Goal: Task Accomplishment & Management: Manage account settings

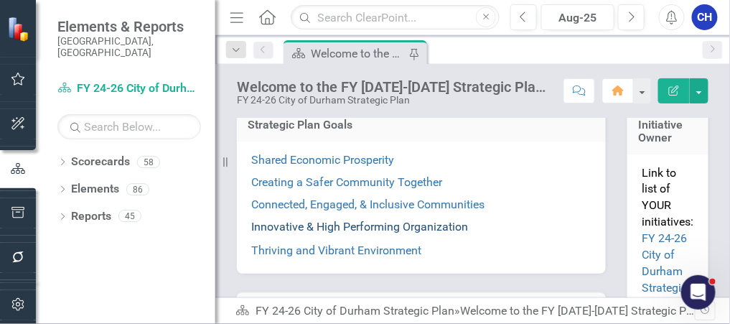
scroll to position [287, 0]
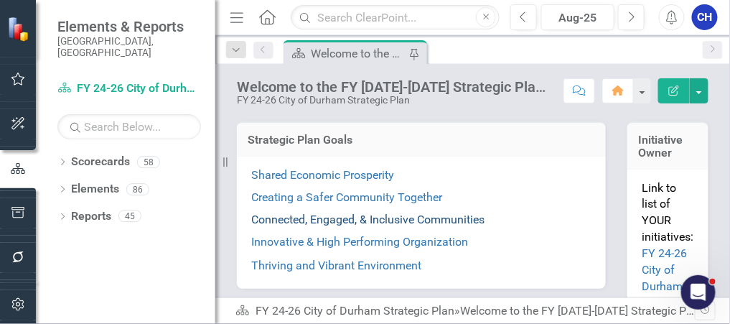
click at [374, 218] on link "Connected, Engaged, & Inclusive Communities" at bounding box center [367, 220] width 233 height 14
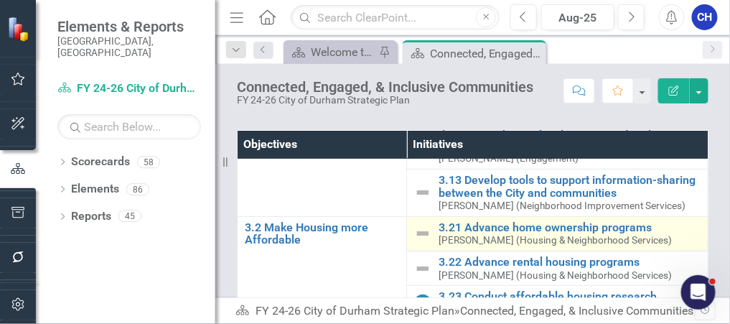
scroll to position [115, 0]
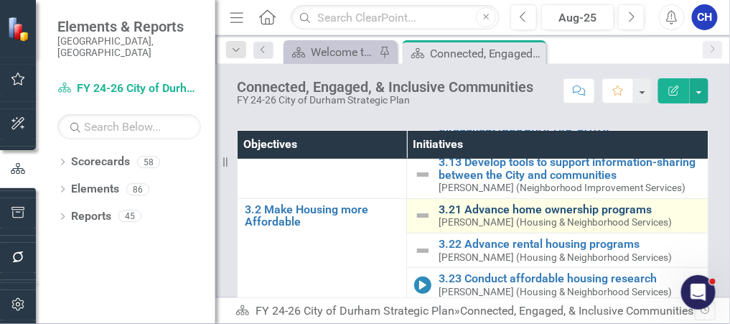
click at [489, 210] on link "3.21 Advance home ownership programs" at bounding box center [570, 209] width 262 height 13
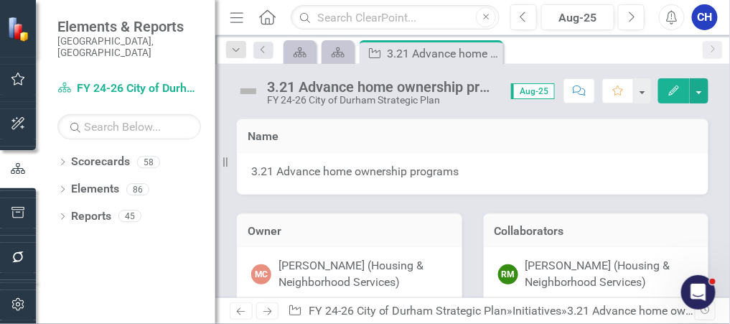
scroll to position [287, 0]
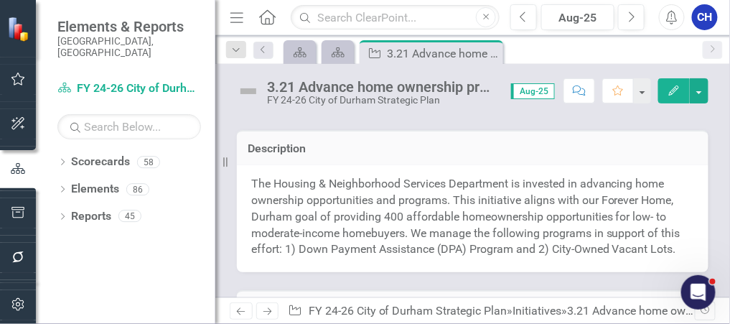
click at [558, 185] on p "The Housing & Neighborhood Services Department is invested in advancing home ow…" at bounding box center [472, 217] width 443 height 82
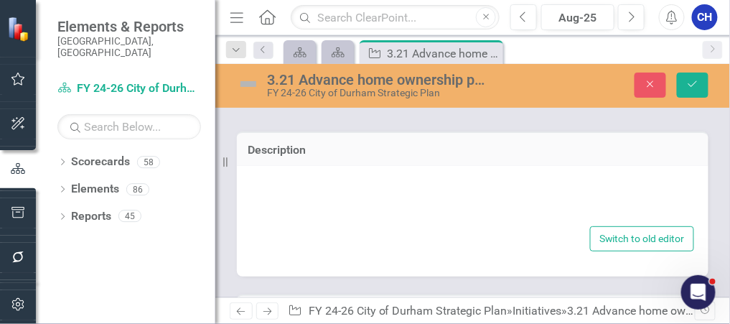
type textarea "<p>The Housing & Neighborhood Services Department is invested in advancing home…"
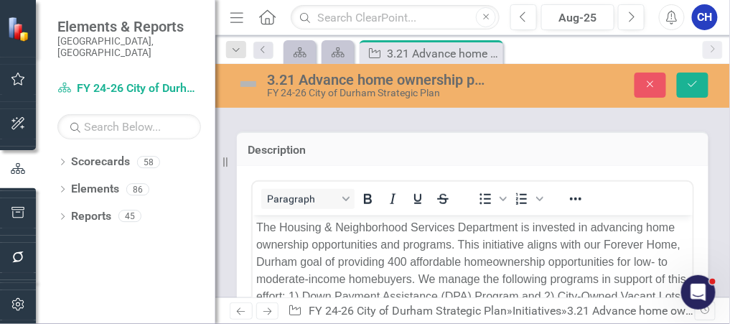
scroll to position [0, 0]
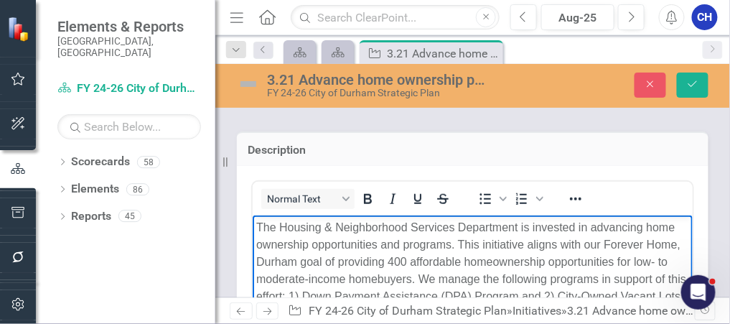
click at [254, 247] on body "The Housing & Neighborhood Services Department is invested in advancing home ow…" at bounding box center [472, 322] width 440 height 215
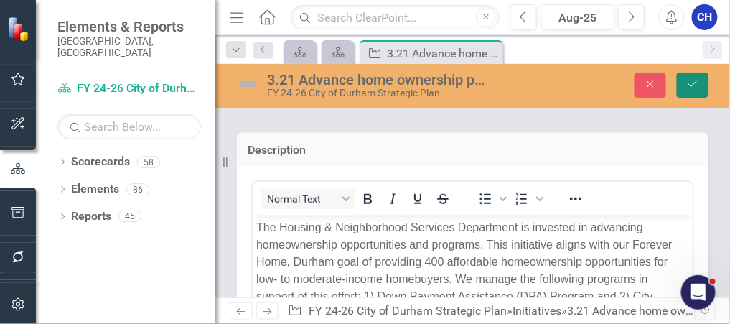
click at [687, 81] on icon "Save" at bounding box center [692, 84] width 13 height 10
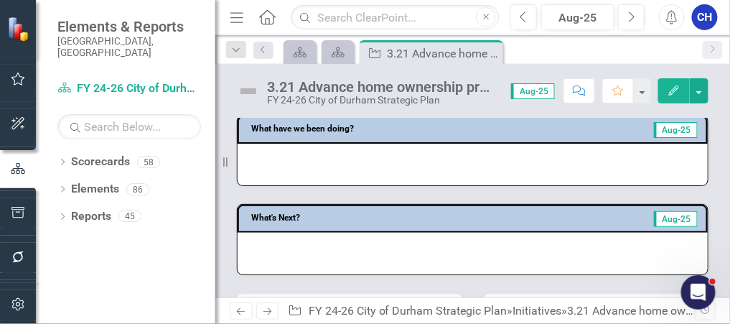
scroll to position [574, 0]
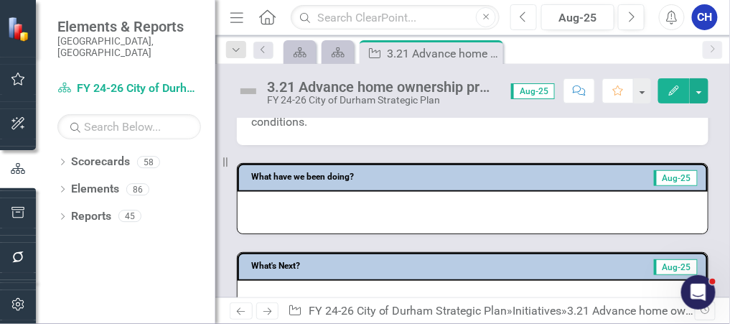
click at [527, 19] on icon "Previous" at bounding box center [524, 17] width 8 height 13
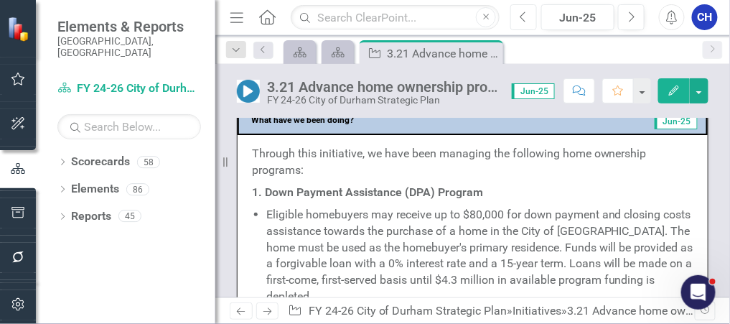
scroll to position [632, 0]
click at [432, 173] on p "Through this initiative, we have been managing the following home ownership pro…" at bounding box center [473, 163] width 442 height 36
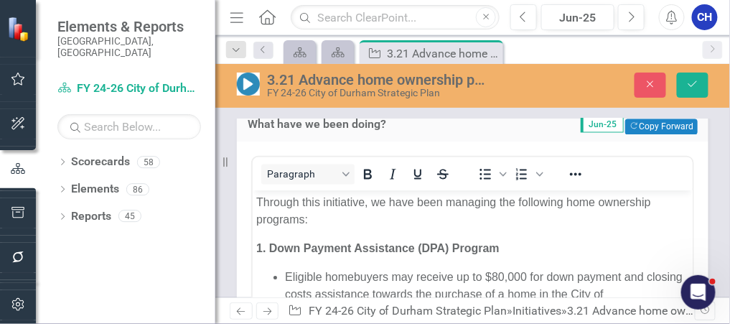
scroll to position [0, 0]
click at [603, 202] on p "Through this initiative, we have been managing the following home ownership pro…" at bounding box center [472, 211] width 433 height 34
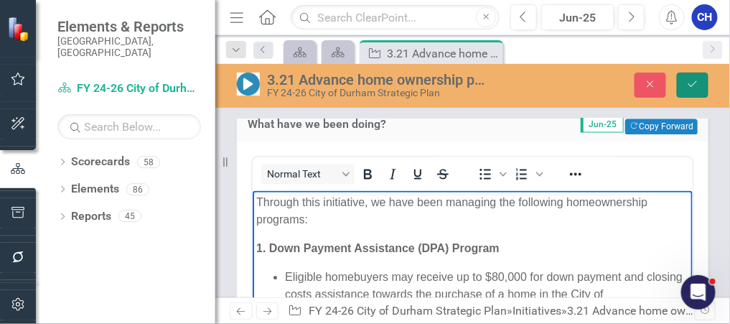
click at [686, 78] on button "Save" at bounding box center [693, 85] width 32 height 25
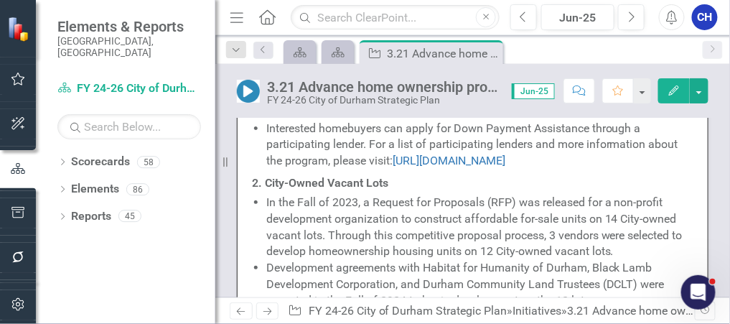
scroll to position [747, 0]
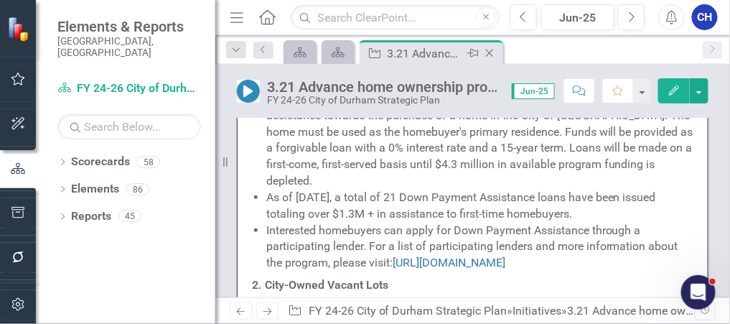
click at [490, 52] on icon at bounding box center [490, 54] width 8 height 8
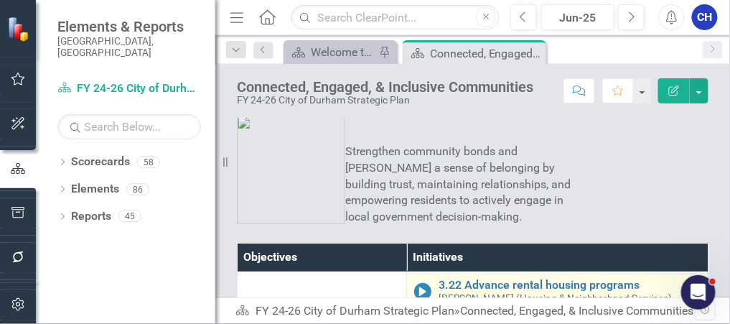
scroll to position [194, 0]
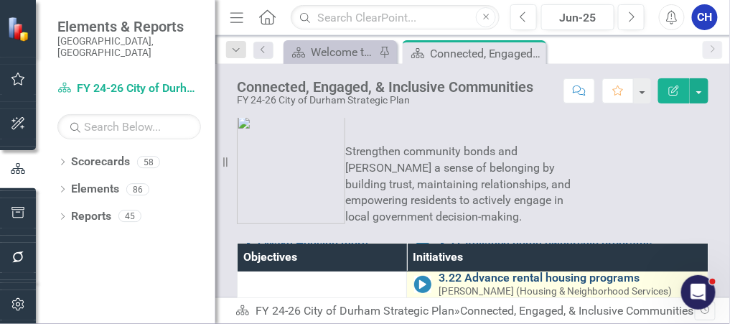
click at [482, 276] on link "3.22 Advance rental housing programs" at bounding box center [570, 277] width 262 height 13
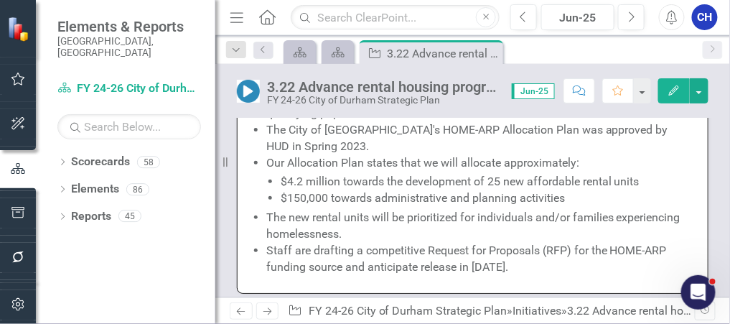
scroll to position [1493, 0]
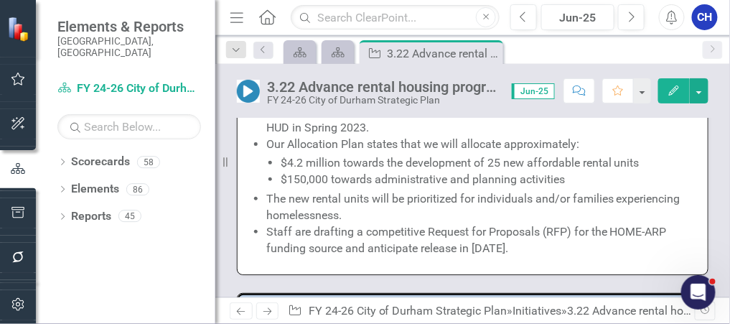
click at [539, 251] on li "Staff are drafting a competitive Request for Proposals (RFP) for the HOME-ARP f…" at bounding box center [479, 240] width 427 height 33
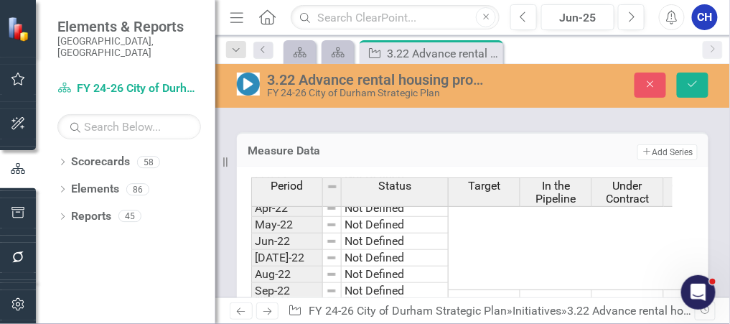
scroll to position [0, 0]
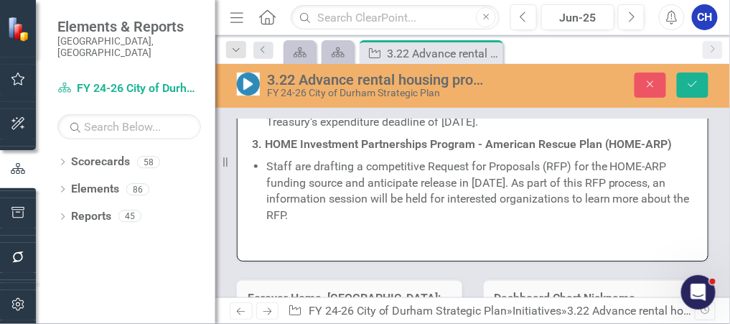
drag, startPoint x: 448, startPoint y: 220, endPoint x: 416, endPoint y: 218, distance: 31.7
click at [448, 220] on li "Staff are drafting a competitive Request for Proposals (RFP) for the HOME-ARP f…" at bounding box center [479, 191] width 427 height 65
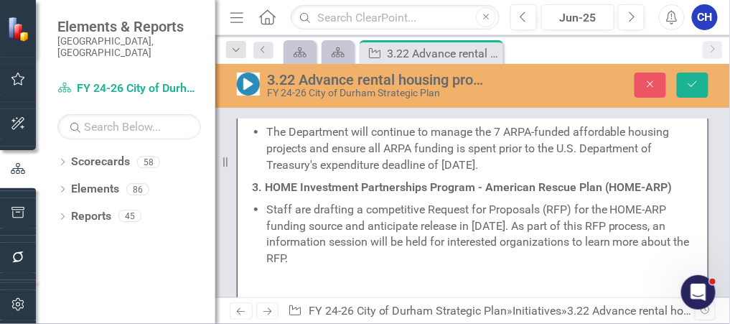
click at [406, 213] on li "Staff are drafting a competitive Request for Proposals (RFP) for the HOME-ARP f…" at bounding box center [479, 234] width 427 height 65
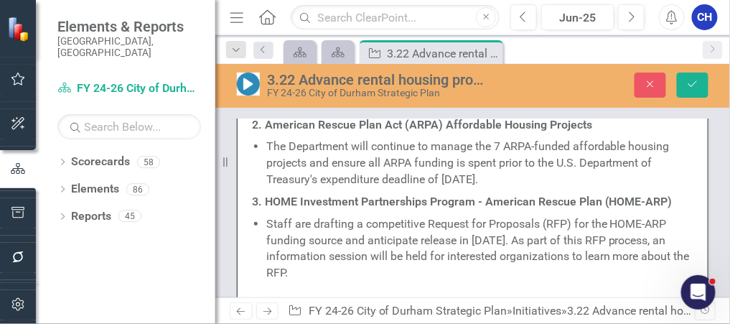
click at [427, 222] on li "Staff are drafting a competitive Request for Proposals (RFP) for the HOME-ARP f…" at bounding box center [479, 248] width 427 height 65
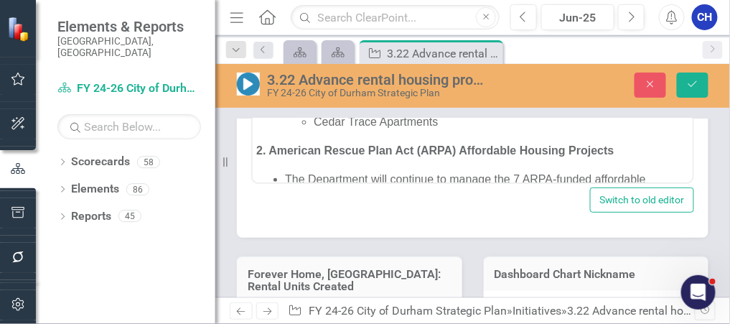
scroll to position [1334, 0]
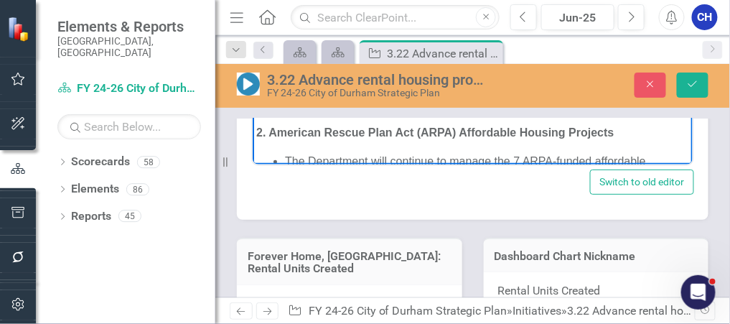
click at [479, 157] on body "In the coming months, we will work towards the following: 1. Forever Home, Durh…" at bounding box center [472, 144] width 440 height 461
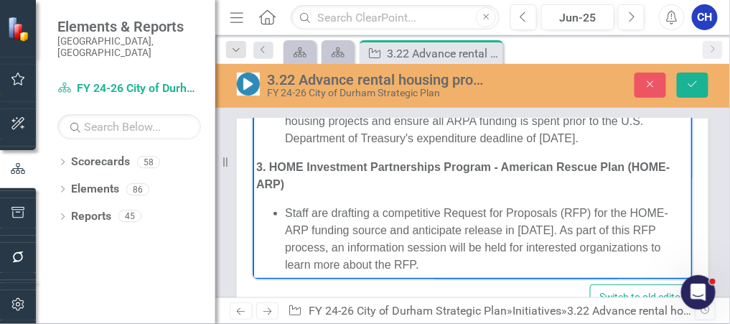
scroll to position [210, 0]
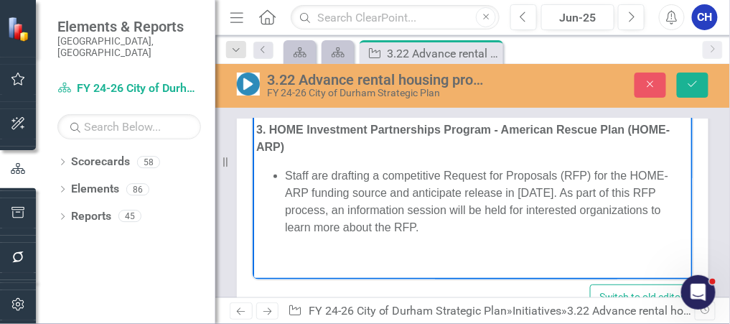
click at [603, 190] on li "Staff are drafting a competitive Request for Proposals (RFP) for the HOME-ARP f…" at bounding box center [486, 201] width 404 height 69
click at [683, 81] on button "Save" at bounding box center [693, 85] width 32 height 25
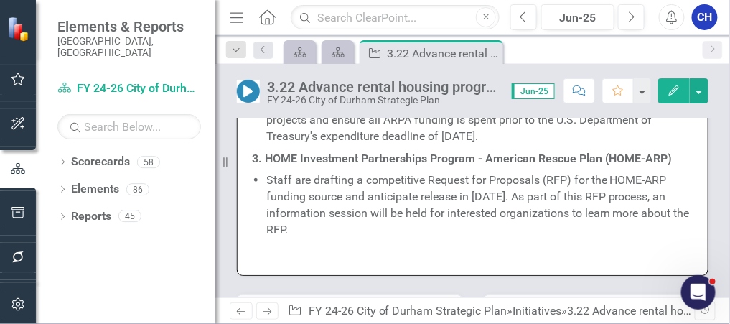
scroll to position [1953, 0]
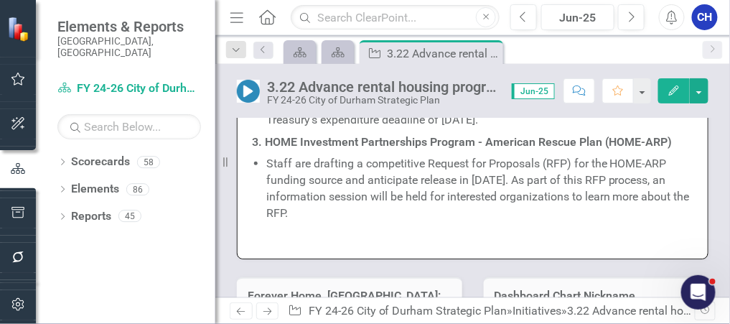
click at [391, 203] on li "Staff are drafting a competitive Request for Proposals (RFP) for the HOME-ARP f…" at bounding box center [479, 188] width 427 height 65
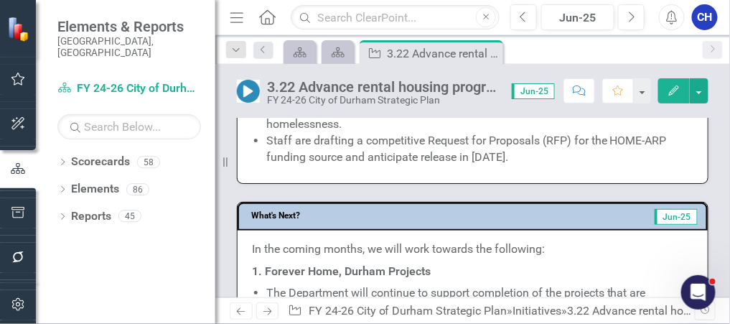
scroll to position [1551, 0]
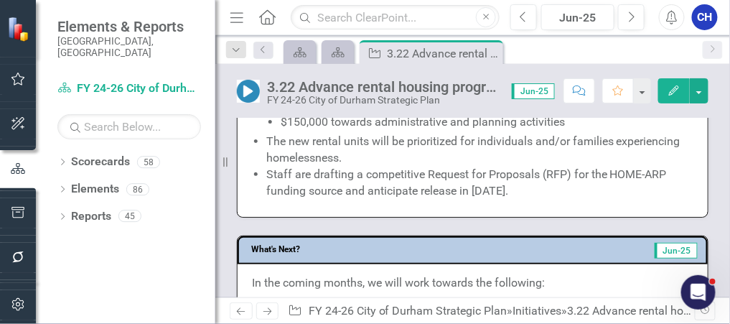
click at [546, 200] on li "Staff are drafting a competitive Request for Proposals (RFP) for the HOME-ARP f…" at bounding box center [479, 183] width 427 height 33
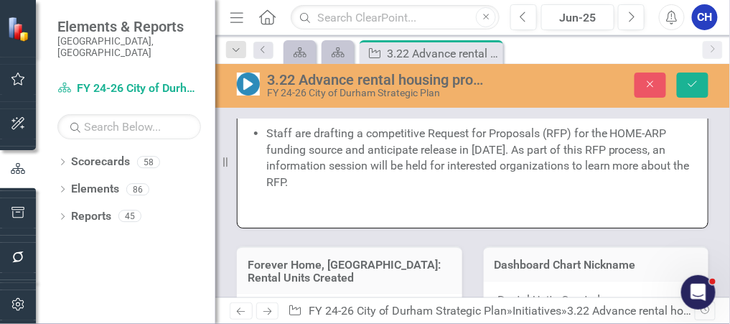
scroll to position [1270, 0]
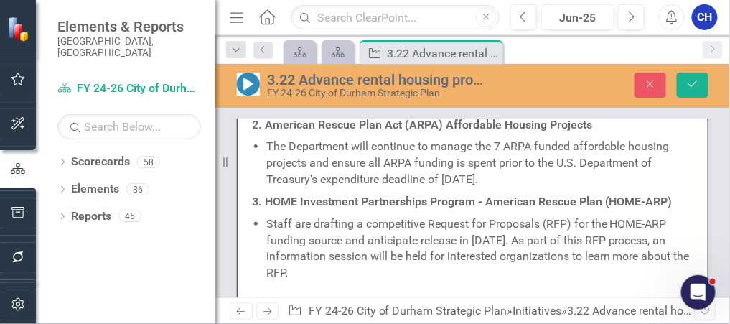
click at [420, 262] on li "Staff are drafting a competitive Request for Proposals (RFP) for the HOME-ARP f…" at bounding box center [479, 248] width 427 height 65
click at [589, 237] on li "Staff are drafting a competitive Request for Proposals (RFP) for the HOME-ARP f…" at bounding box center [479, 248] width 427 height 65
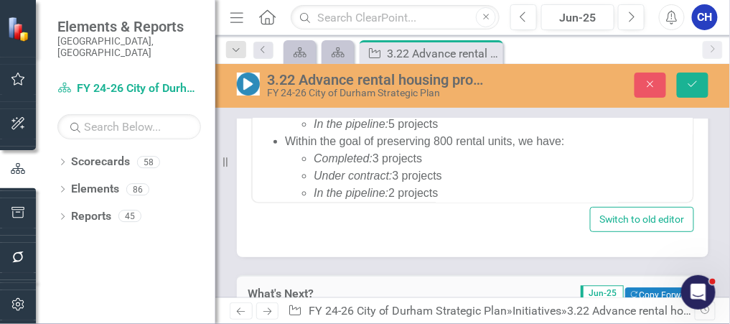
scroll to position [817, 0]
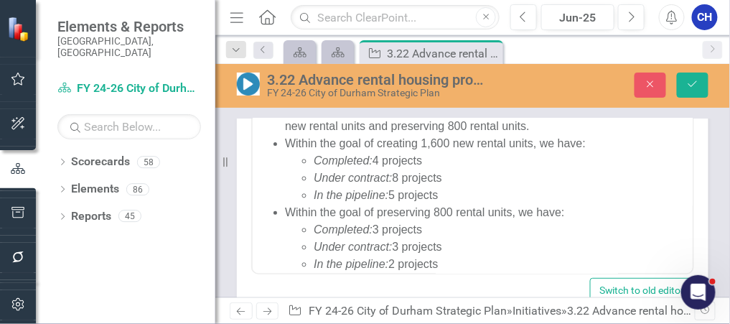
click at [457, 194] on li "In the pipeline: 5 projects" at bounding box center [500, 194] width 375 height 17
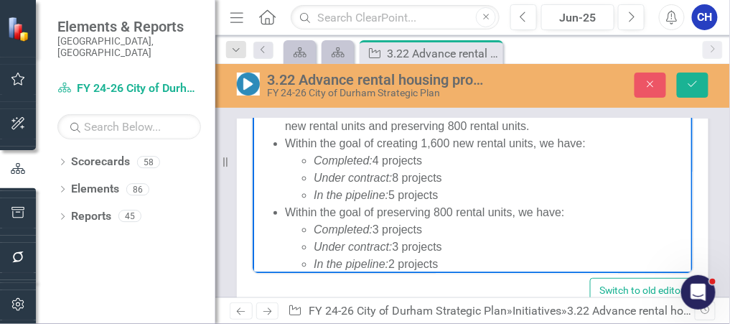
click at [458, 193] on li "In the pipeline: 5 projects" at bounding box center [500, 194] width 375 height 17
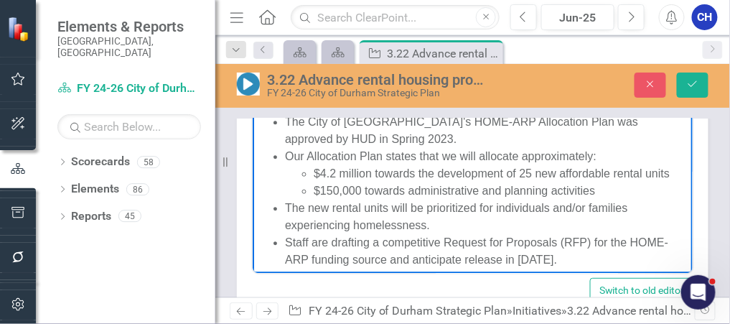
scroll to position [836, 0]
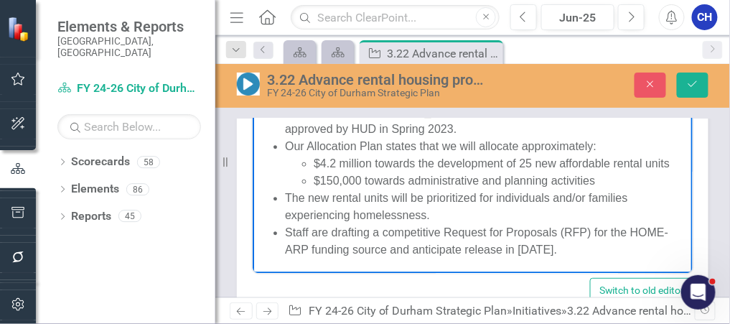
click at [605, 247] on li "Staff are drafting a competitive Request for Proposals (RFP) for the HOME-ARP f…" at bounding box center [486, 240] width 404 height 34
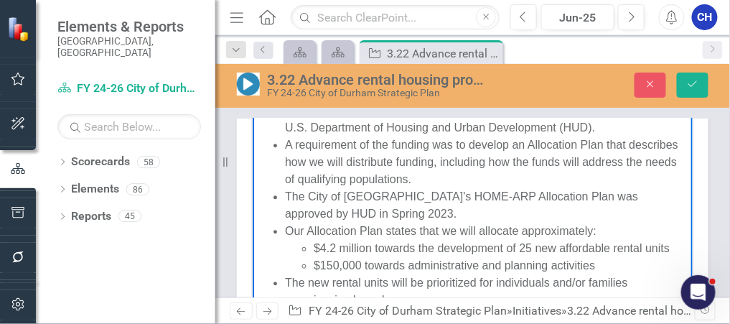
scroll to position [905, 0]
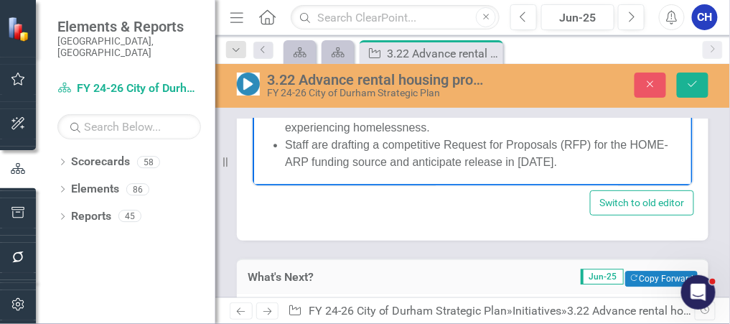
click at [604, 167] on li "Staff are drafting a competitive Request for Proposals (RFP) for the HOME-ARP f…" at bounding box center [486, 153] width 404 height 34
click at [688, 83] on icon "Save" at bounding box center [692, 84] width 13 height 10
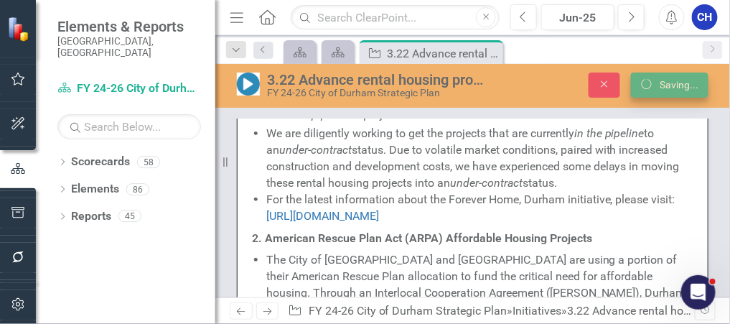
scroll to position [898, 0]
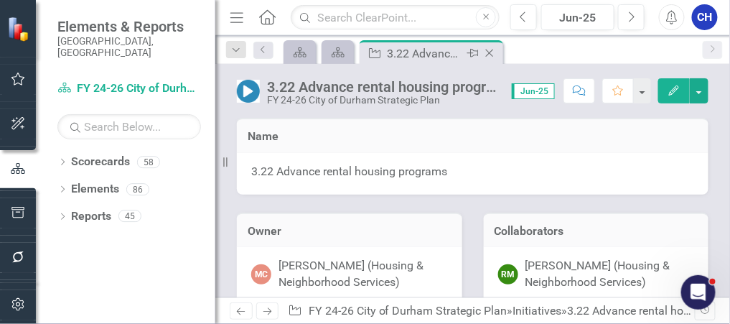
click at [487, 52] on icon "Close" at bounding box center [489, 52] width 14 height 11
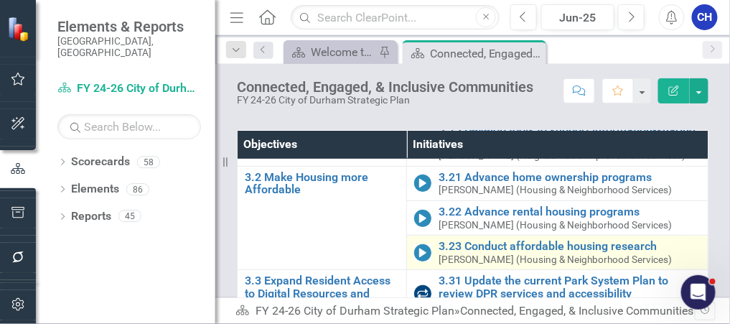
scroll to position [172, 0]
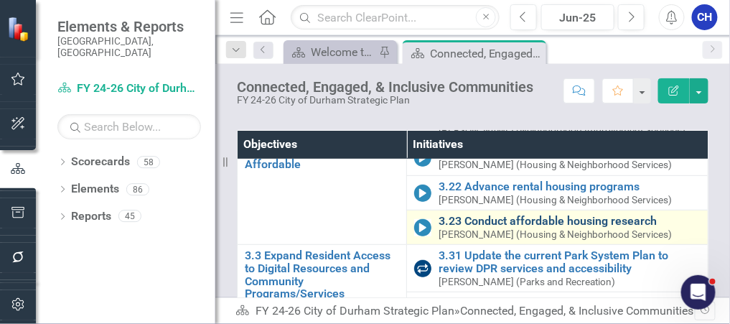
click at [511, 223] on link "3.23 Conduct affordable housing research" at bounding box center [570, 221] width 262 height 13
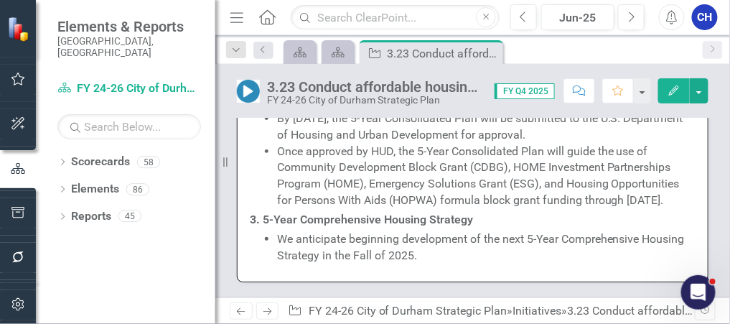
scroll to position [1895, 0]
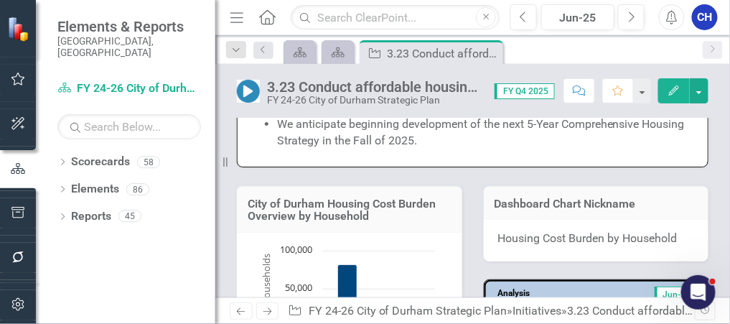
click at [439, 149] on li "We anticipate beginning development of the next 5-Year Comprehensive Housing St…" at bounding box center [485, 132] width 416 height 33
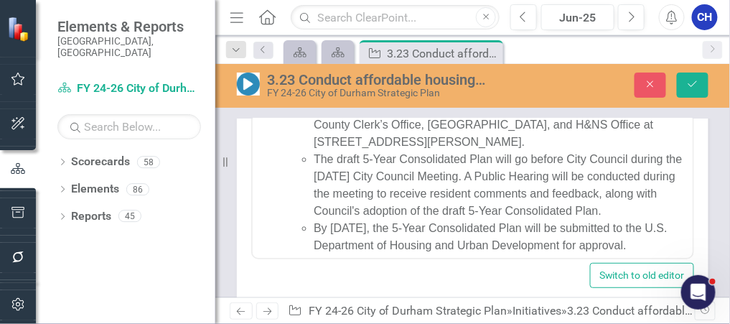
scroll to position [279, 0]
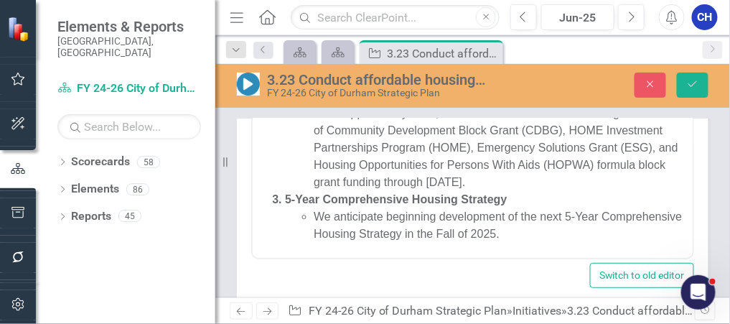
click at [574, 229] on li "We anticipate beginning development of the next 5-Year Comprehensive Housing St…" at bounding box center [500, 225] width 375 height 34
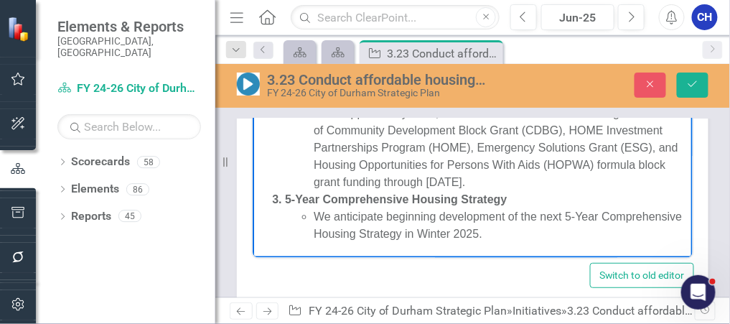
click at [493, 238] on li "We anticipate beginning development of the next 5-Year Comprehensive Housing St…" at bounding box center [500, 225] width 375 height 34
click at [686, 75] on button "Save" at bounding box center [693, 85] width 32 height 25
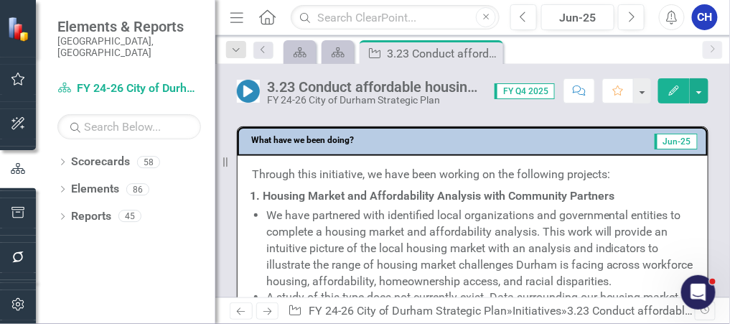
scroll to position [919, 0]
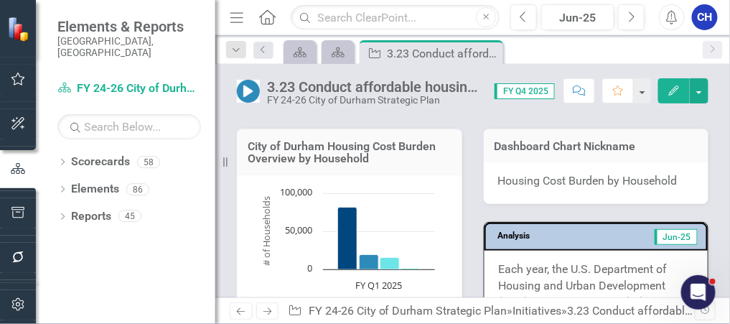
click at [429, 92] on li "We anticipate beginning development of the next 5-Year Comprehensive Housing St…" at bounding box center [485, 75] width 416 height 33
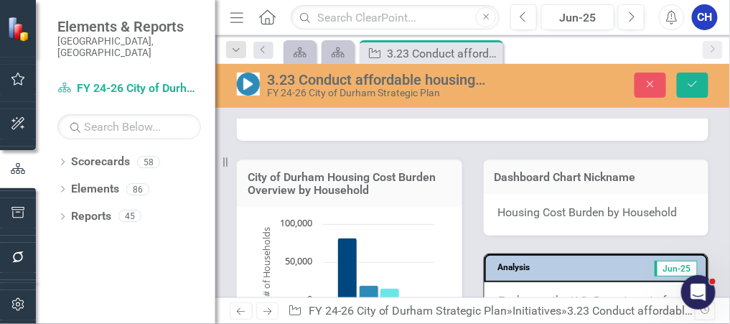
scroll to position [1787, 0]
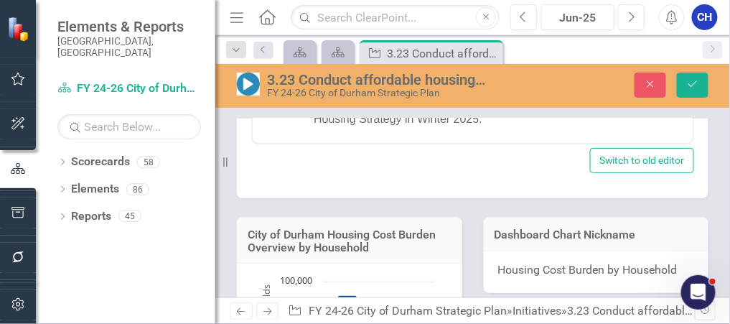
click at [518, 114] on li "We anticipate beginning development of the next 5-Year Comprehensive Housing St…" at bounding box center [500, 111] width 375 height 34
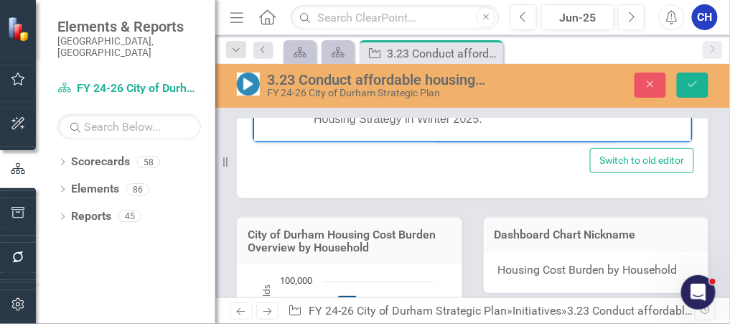
click at [498, 119] on li "We anticipate beginning development of the next 5-Year Comprehensive Housing St…" at bounding box center [500, 111] width 375 height 34
click at [700, 81] on button "Save" at bounding box center [693, 85] width 32 height 25
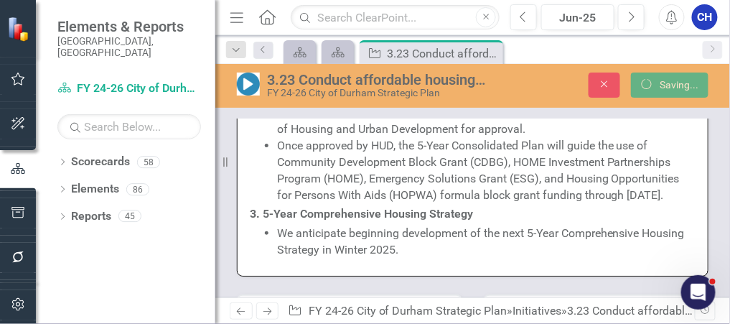
scroll to position [1781, 0]
